Goal: Task Accomplishment & Management: Manage account settings

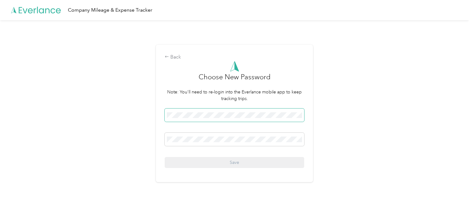
click at [232, 111] on span at bounding box center [234, 114] width 139 height 13
click at [222, 119] on span at bounding box center [234, 114] width 139 height 13
click at [222, 113] on span at bounding box center [234, 114] width 139 height 13
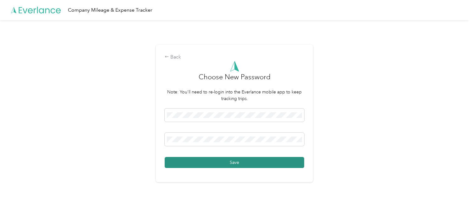
click at [259, 162] on button "Save" at bounding box center [234, 162] width 139 height 11
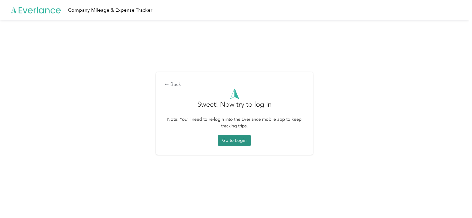
click at [241, 141] on button "Go to Login" at bounding box center [234, 140] width 33 height 11
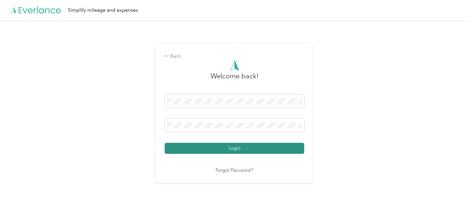
click at [227, 150] on button "Login" at bounding box center [234, 148] width 139 height 11
